Goal: Task Accomplishment & Management: Manage account settings

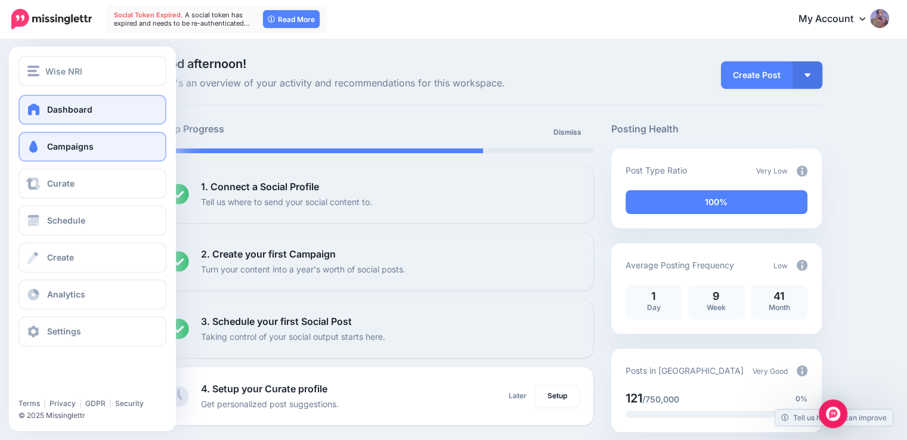
click at [51, 143] on span "Campaigns" at bounding box center [70, 146] width 47 height 10
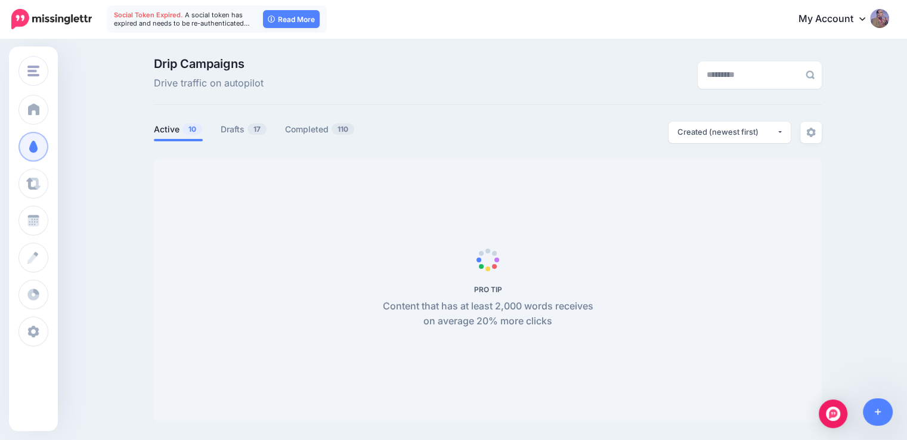
click at [221, 15] on span "A social token has expired and needs to be re-authenticated…" at bounding box center [182, 19] width 136 height 17
click at [264, 17] on link "Read More" at bounding box center [291, 19] width 57 height 18
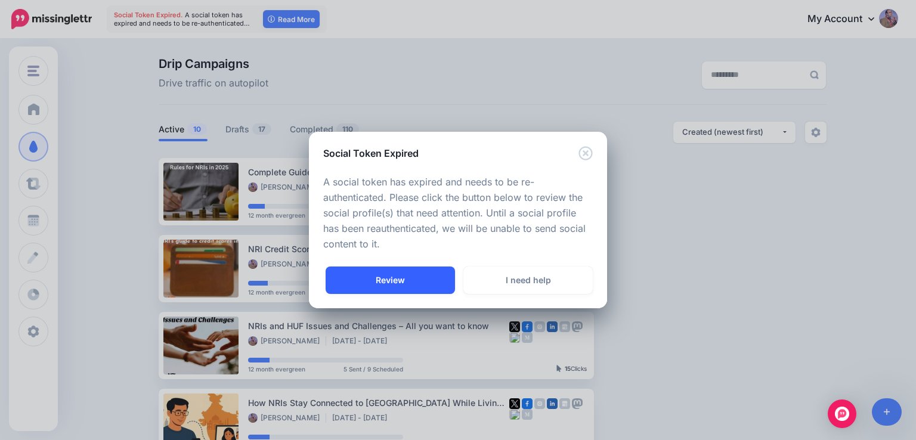
click at [378, 281] on link "Review" at bounding box center [390, 280] width 129 height 27
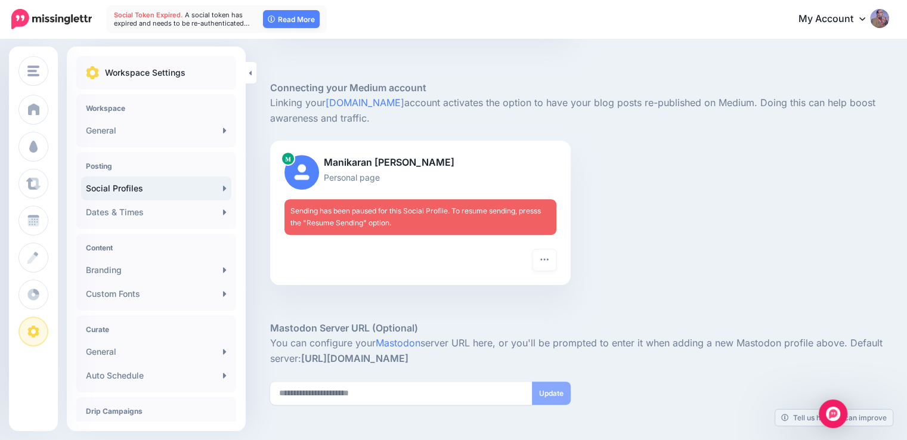
scroll to position [179, 0]
